Goal: Information Seeking & Learning: Learn about a topic

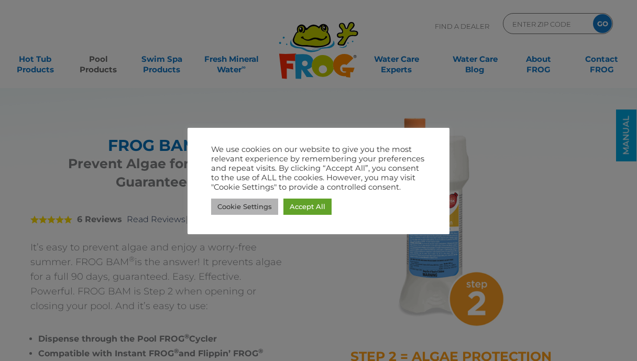
click at [245, 211] on link "Cookie Settings" at bounding box center [244, 207] width 67 height 16
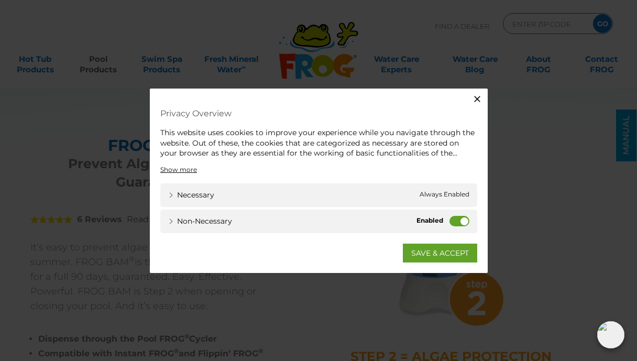
click at [453, 221] on label "Non-necessary" at bounding box center [460, 220] width 20 height 10
click at [0, 0] on input "Non-necessary" at bounding box center [0, 0] width 0 height 0
click at [430, 254] on link "SAVE & ACCEPT" at bounding box center [440, 252] width 74 height 19
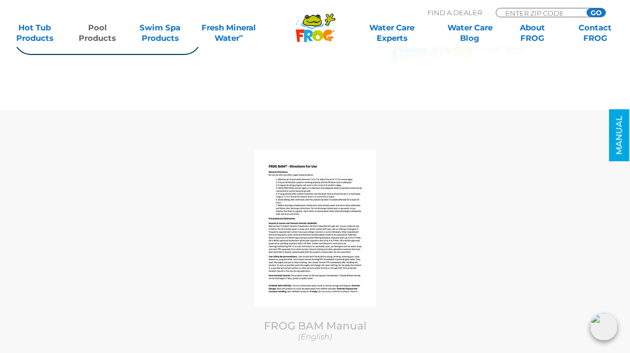
scroll to position [4911, 0]
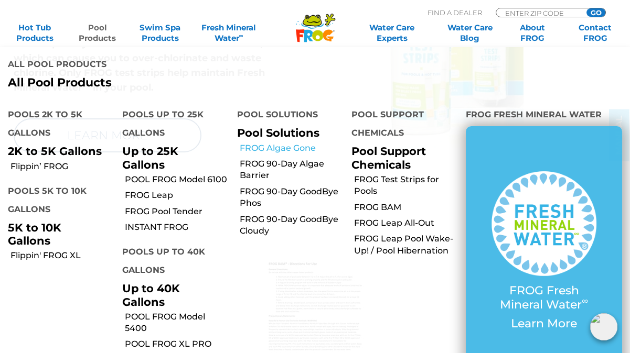
click at [260, 143] on link "FROG Algae Gone" at bounding box center [292, 149] width 104 height 12
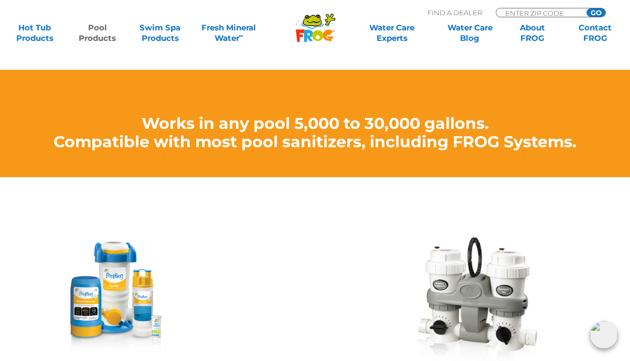
scroll to position [996, 0]
